Goal: Information Seeking & Learning: Check status

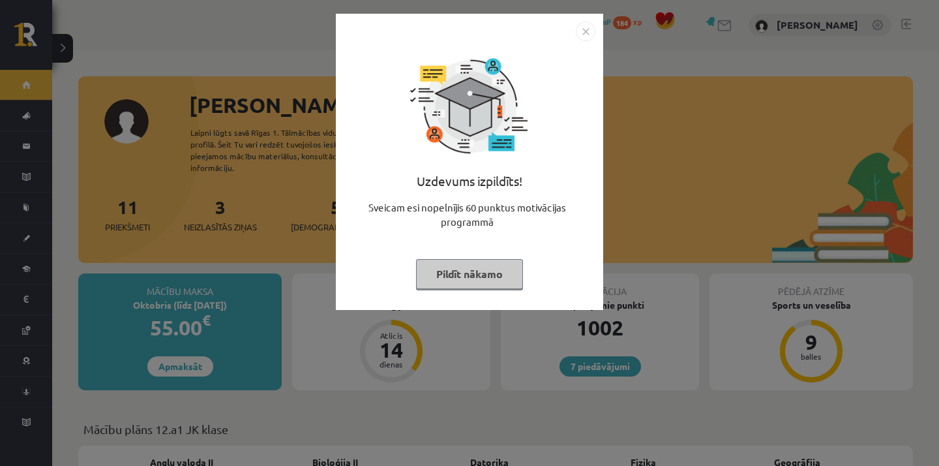
click at [492, 272] on button "Pildīt nākamo" at bounding box center [469, 274] width 107 height 30
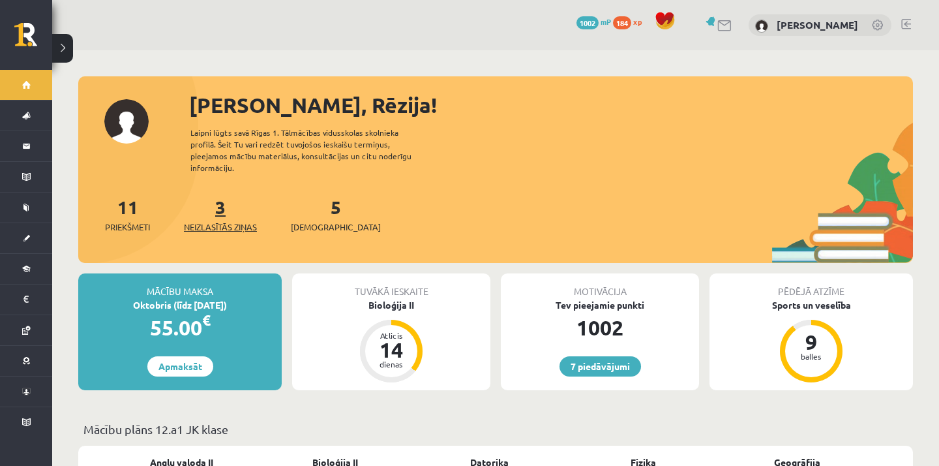
click at [246, 220] on span "Neizlasītās ziņas" at bounding box center [220, 226] width 73 height 13
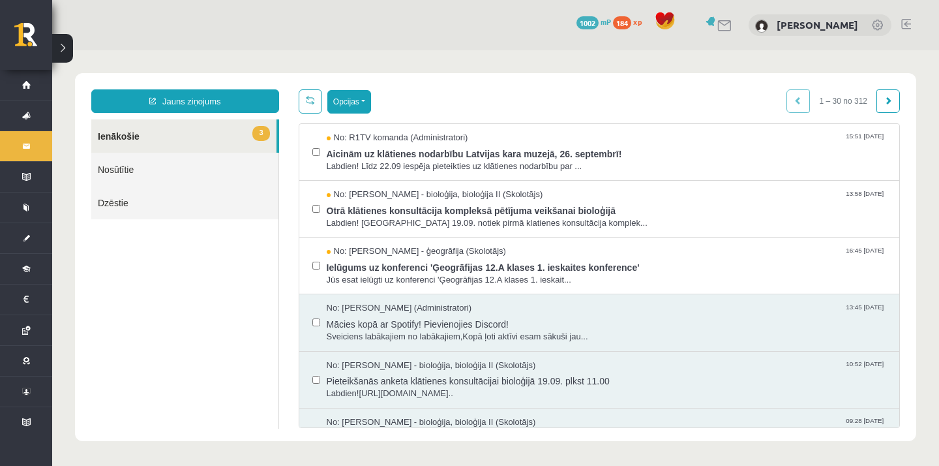
click at [369, 105] on button "Opcijas" at bounding box center [349, 101] width 44 height 23
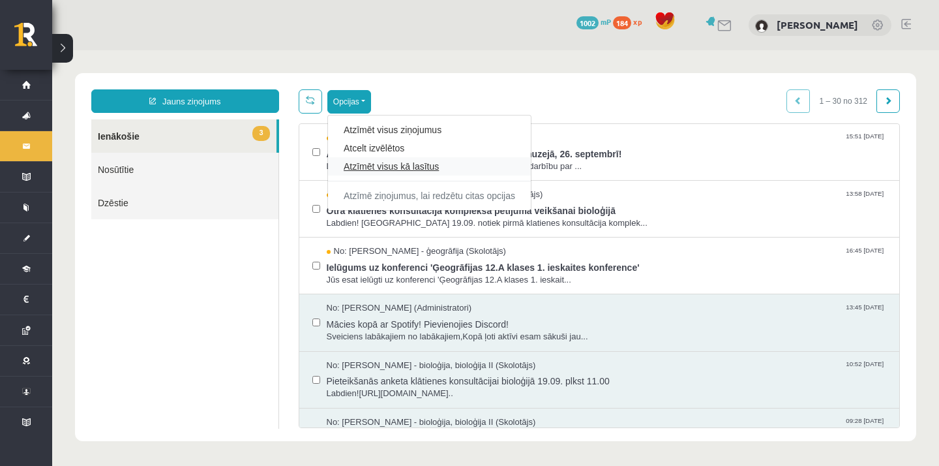
click at [375, 168] on link "Atzīmēt visus kā lasītus" at bounding box center [430, 166] width 172 height 13
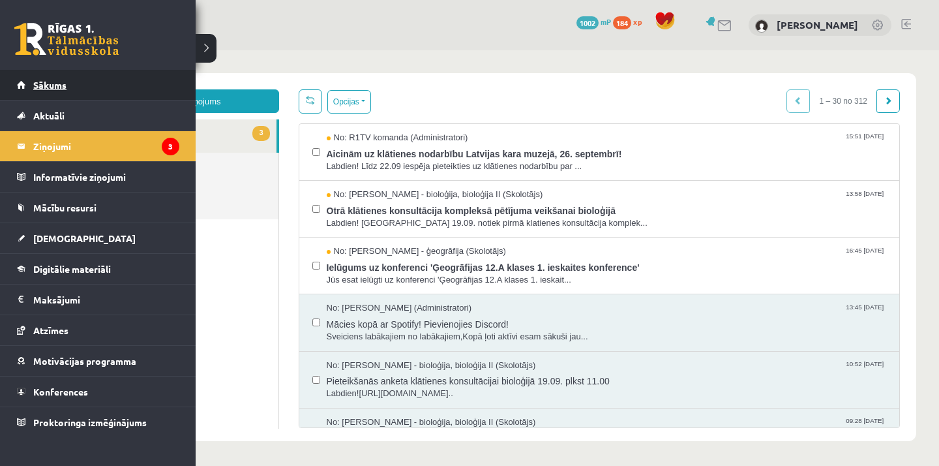
click at [25, 88] on link "Sākums" at bounding box center [98, 85] width 162 height 30
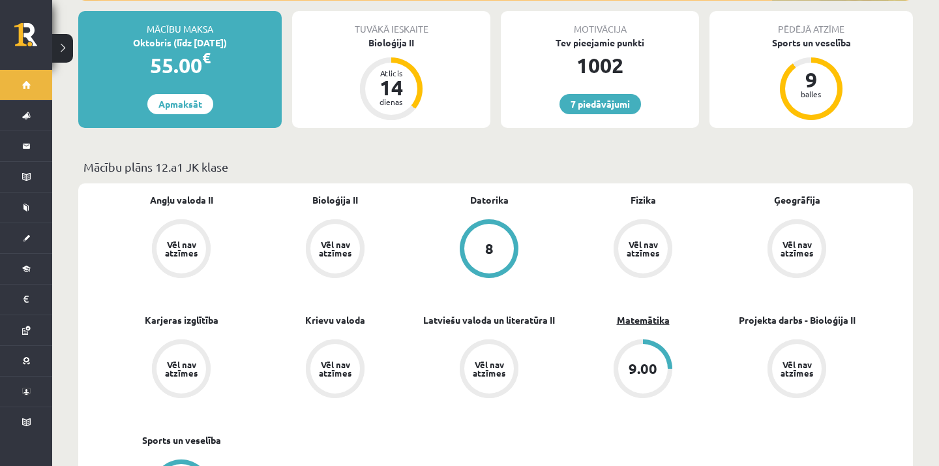
scroll to position [264, 0]
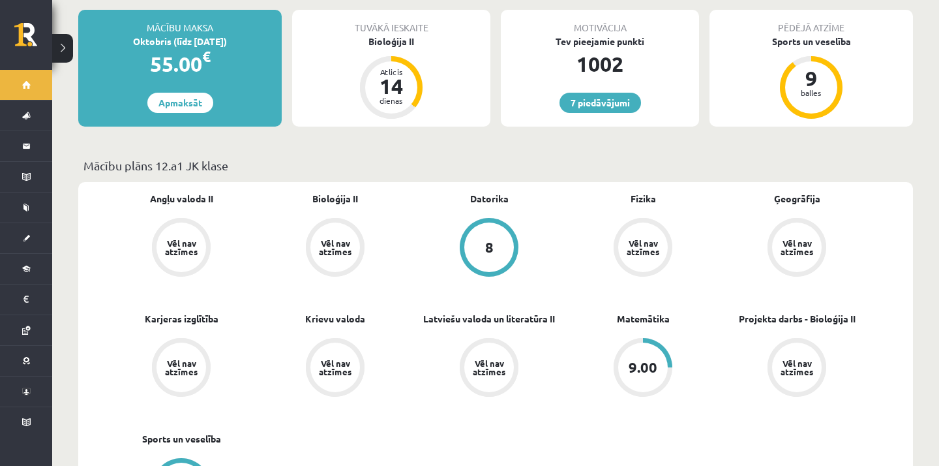
click at [648, 360] on div "9.00" at bounding box center [643, 367] width 29 height 14
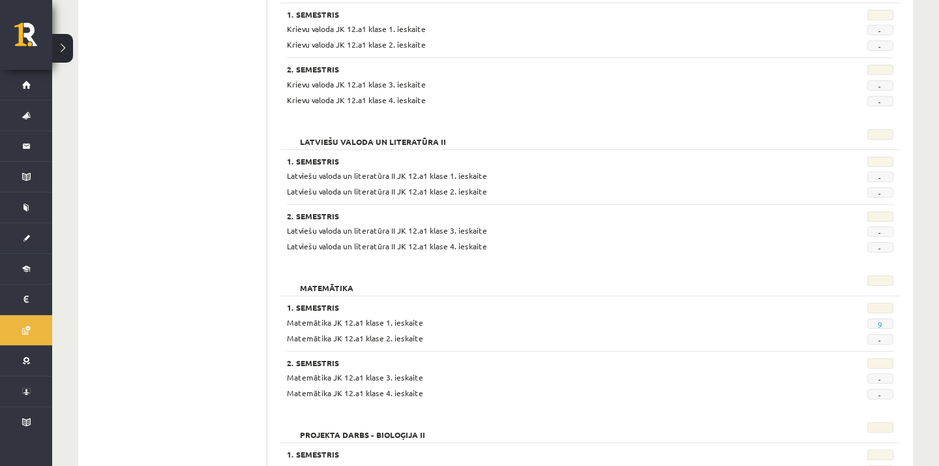
scroll to position [967, 0]
click at [879, 320] on link "9" at bounding box center [880, 323] width 5 height 10
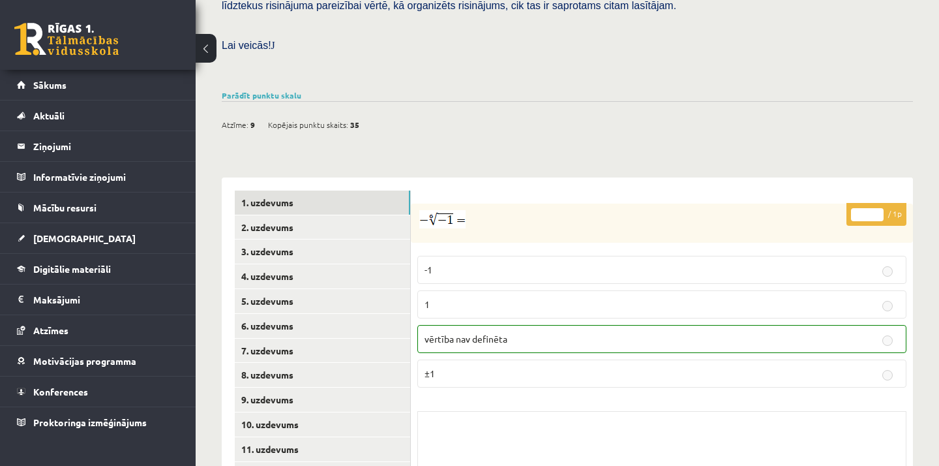
scroll to position [394, 0]
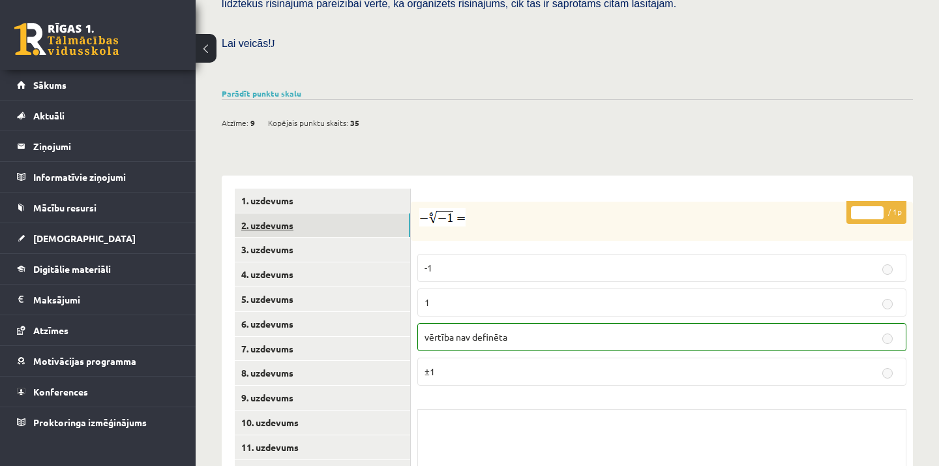
click at [364, 213] on link "2. uzdevums" at bounding box center [322, 225] width 175 height 24
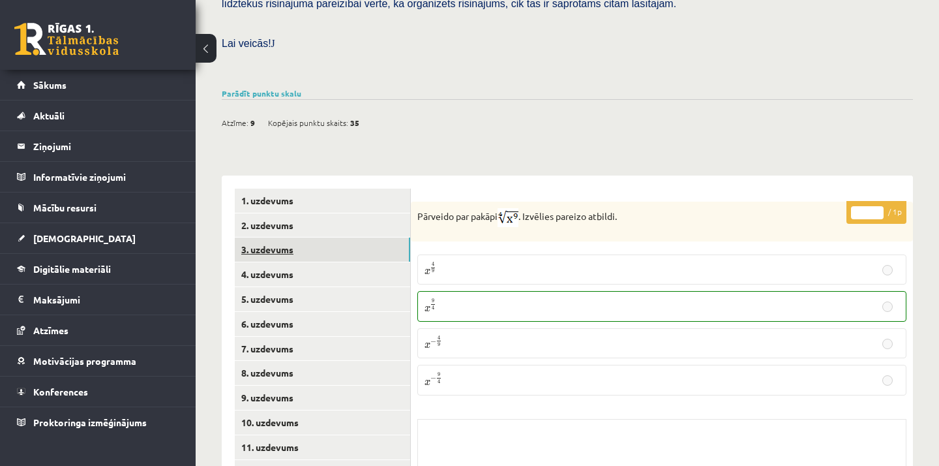
click at [365, 237] on link "3. uzdevums" at bounding box center [322, 249] width 175 height 24
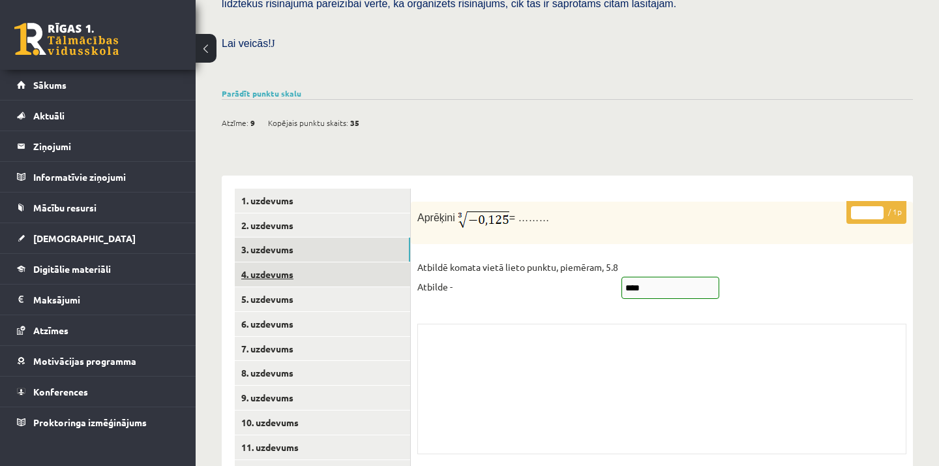
click at [369, 262] on link "4. uzdevums" at bounding box center [322, 274] width 175 height 24
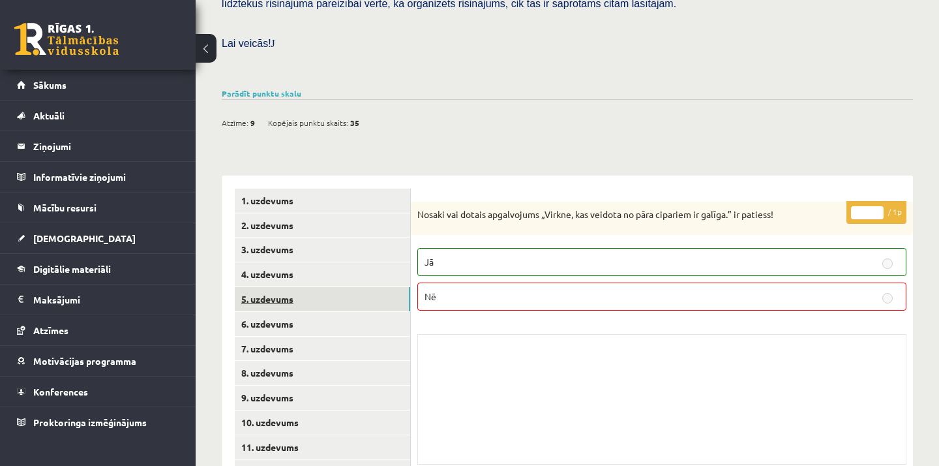
click at [372, 287] on link "5. uzdevums" at bounding box center [322, 299] width 175 height 24
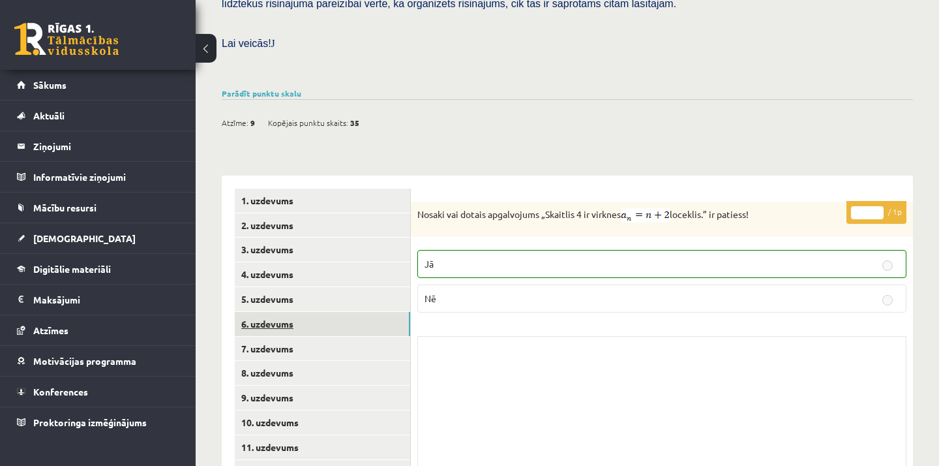
click at [373, 312] on link "6. uzdevums" at bounding box center [322, 324] width 175 height 24
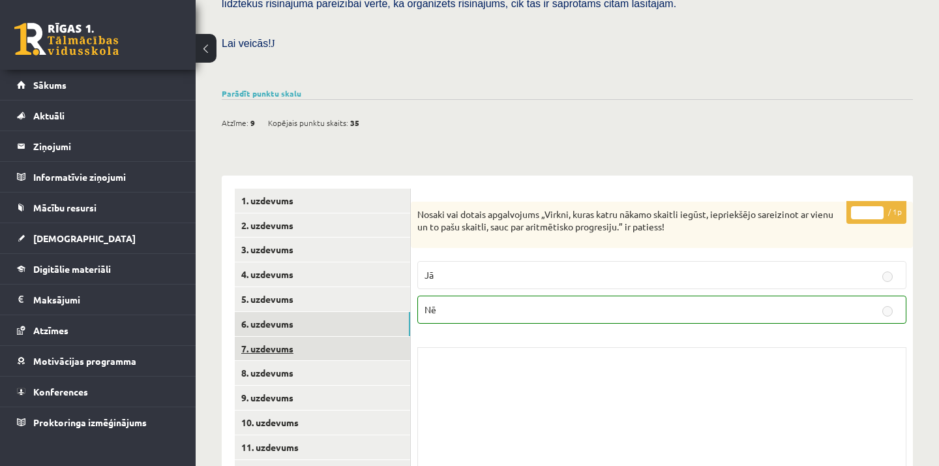
click at [374, 337] on link "7. uzdevums" at bounding box center [322, 349] width 175 height 24
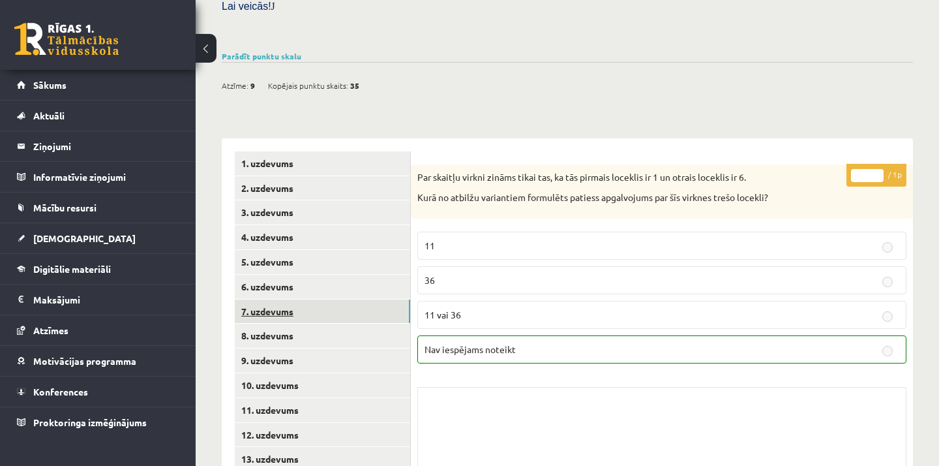
scroll to position [430, 0]
click at [374, 324] on link "8. uzdevums" at bounding box center [322, 336] width 175 height 24
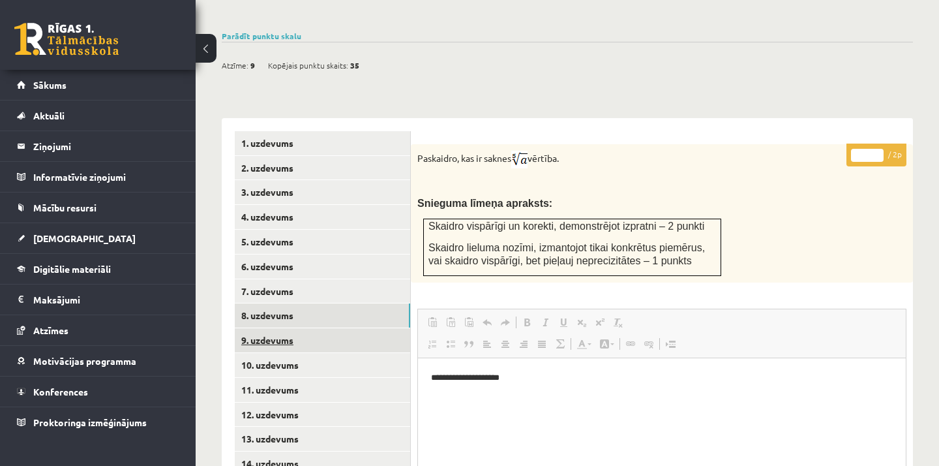
scroll to position [0, 0]
click at [374, 328] on link "9. uzdevums" at bounding box center [322, 340] width 175 height 24
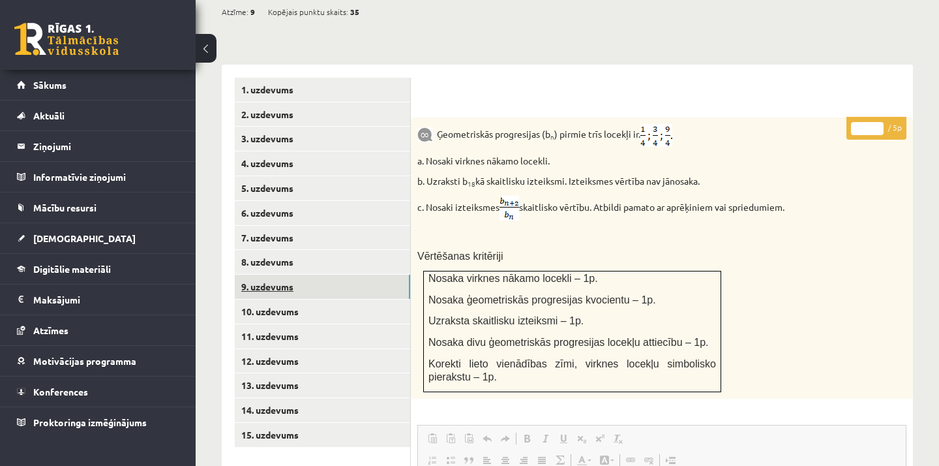
scroll to position [506, 0]
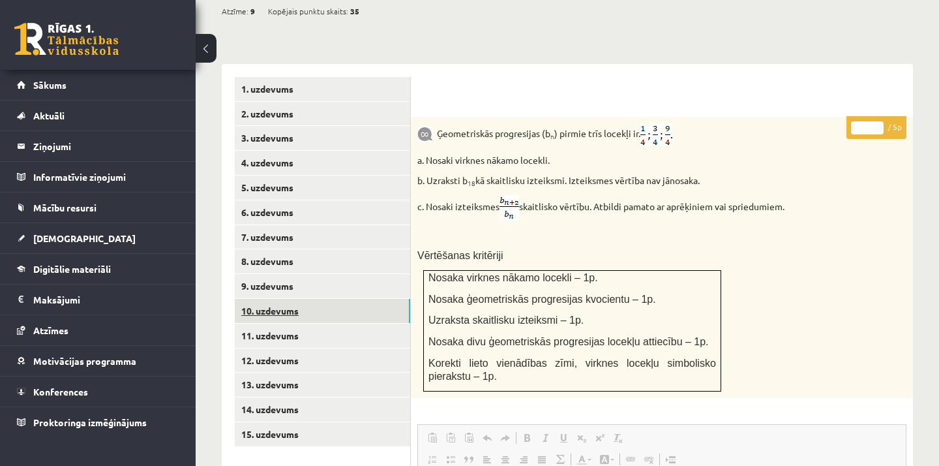
click at [370, 299] on link "10. uzdevums" at bounding box center [322, 311] width 175 height 24
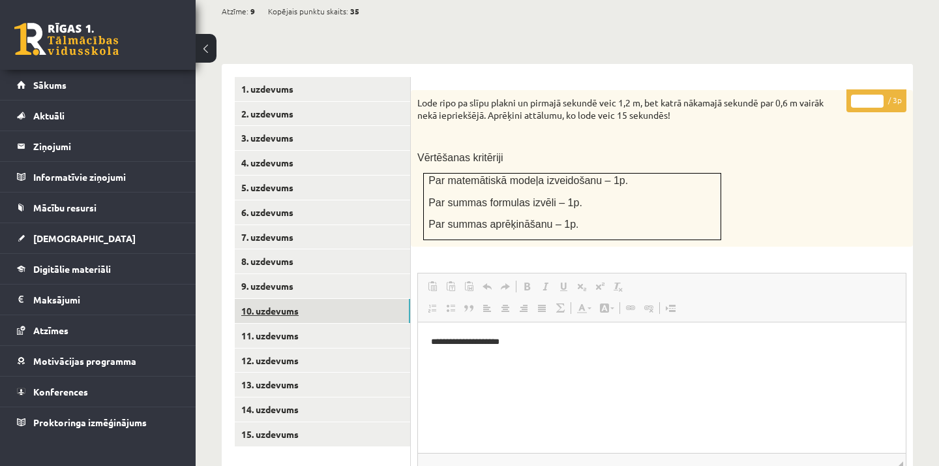
scroll to position [0, 0]
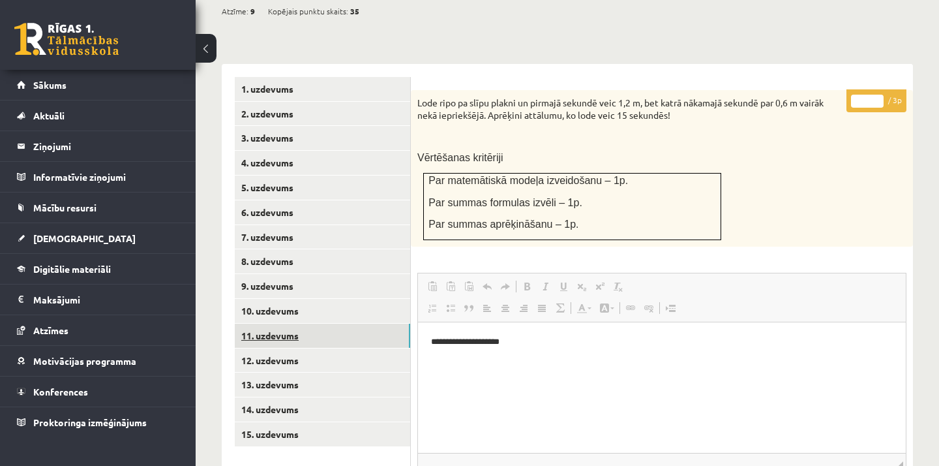
click at [369, 324] on link "11. uzdevums" at bounding box center [322, 336] width 175 height 24
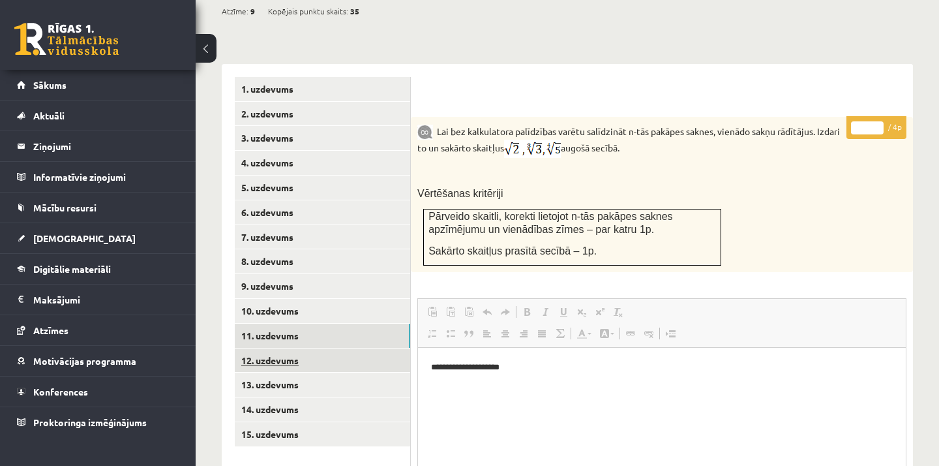
click at [373, 348] on link "12. uzdevums" at bounding box center [322, 360] width 175 height 24
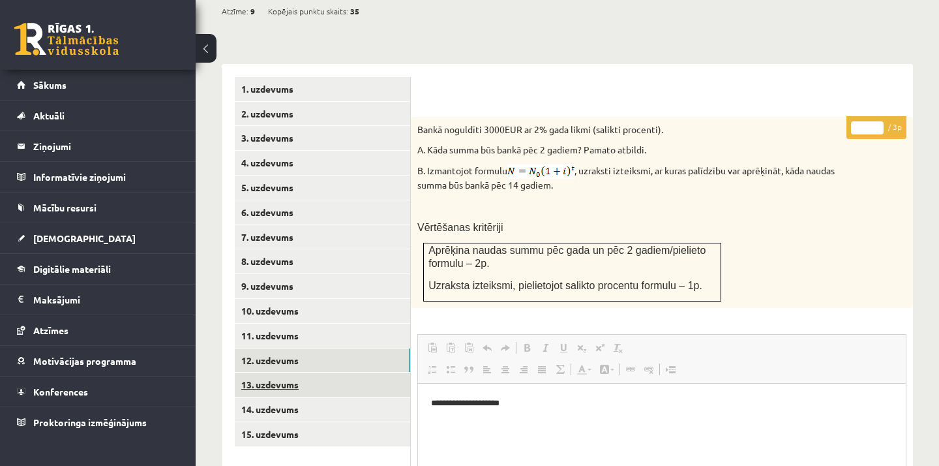
click at [378, 372] on link "13. uzdevums" at bounding box center [322, 384] width 175 height 24
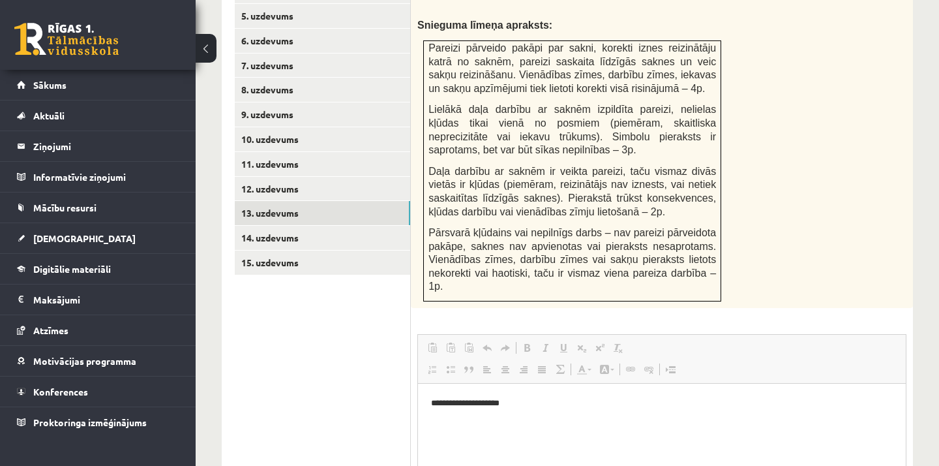
scroll to position [671, 0]
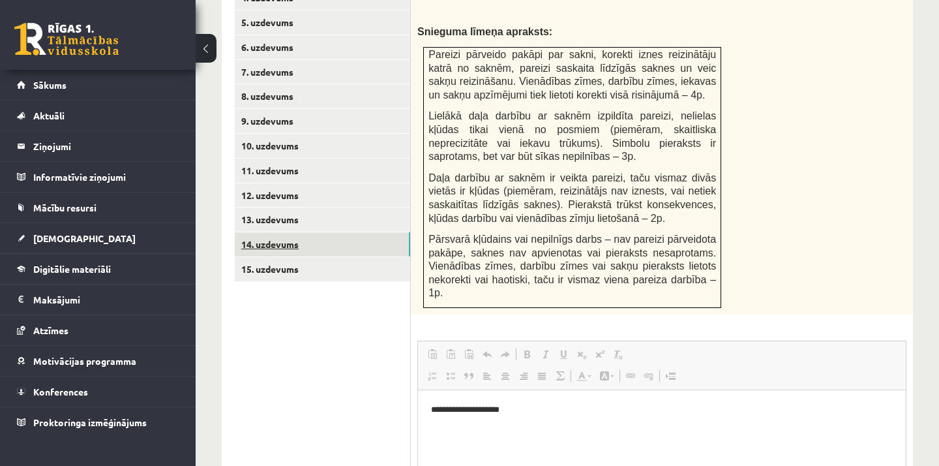
click at [387, 232] on link "14. uzdevums" at bounding box center [322, 244] width 175 height 24
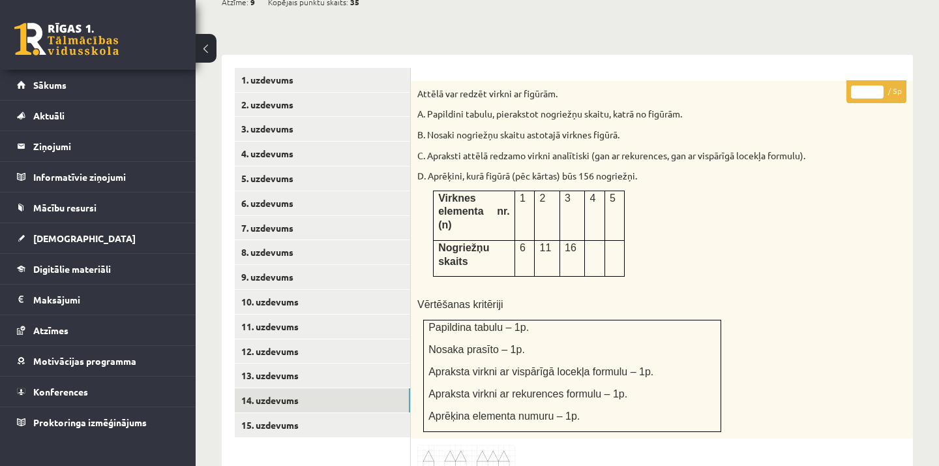
scroll to position [515, 0]
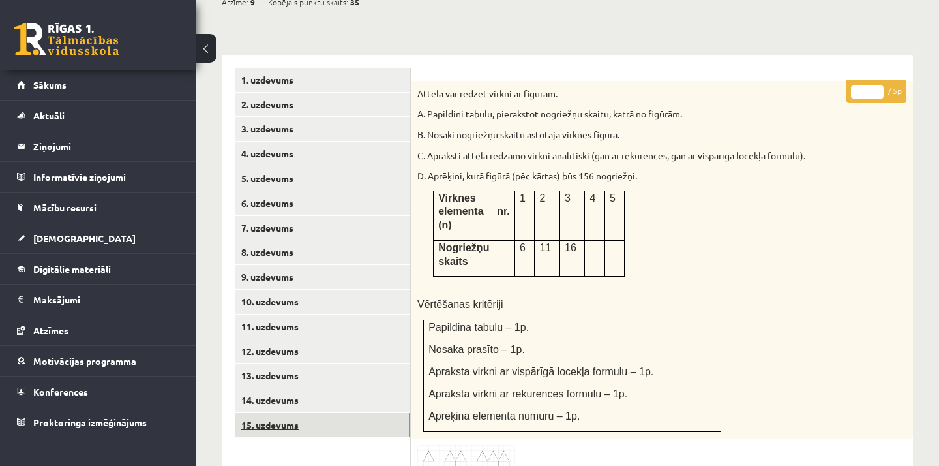
click at [369, 413] on link "15. uzdevums" at bounding box center [322, 425] width 175 height 24
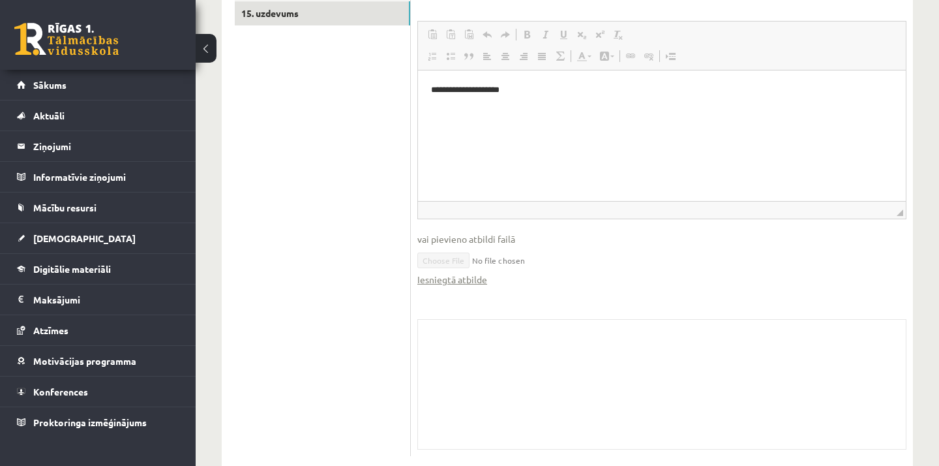
scroll to position [925, 0]
click at [477, 274] on link "Iesniegtā atbilde" at bounding box center [452, 281] width 70 height 14
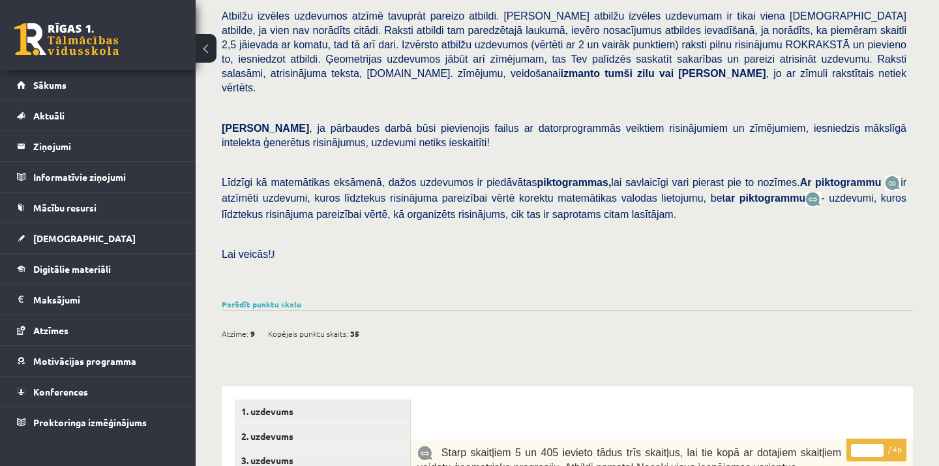
scroll to position [183, 0]
click at [162, 90] on link "Sākums" at bounding box center [98, 85] width 162 height 30
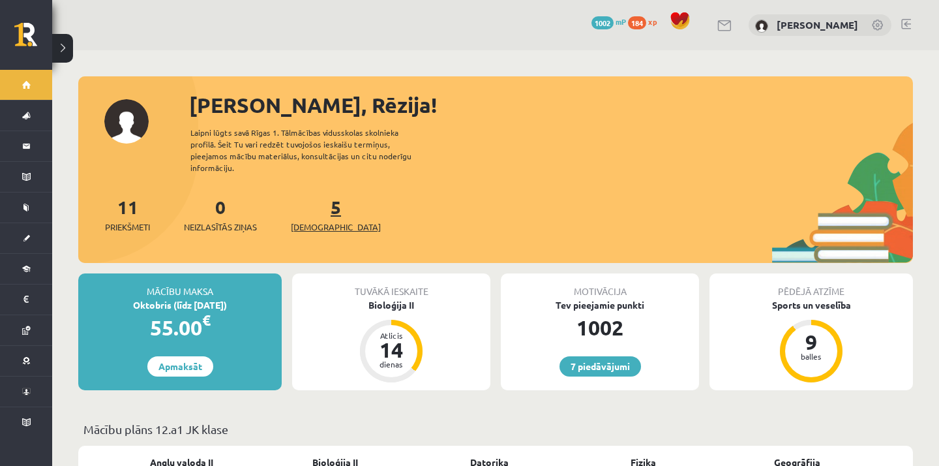
click at [325, 220] on span "[DEMOGRAPHIC_DATA]" at bounding box center [336, 226] width 90 height 13
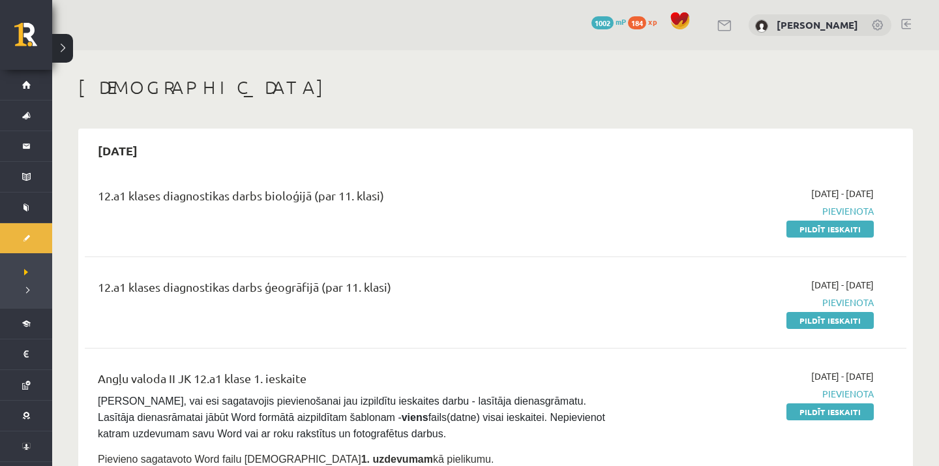
click at [909, 22] on link at bounding box center [906, 24] width 10 height 10
